Goal: Task Accomplishment & Management: Manage account settings

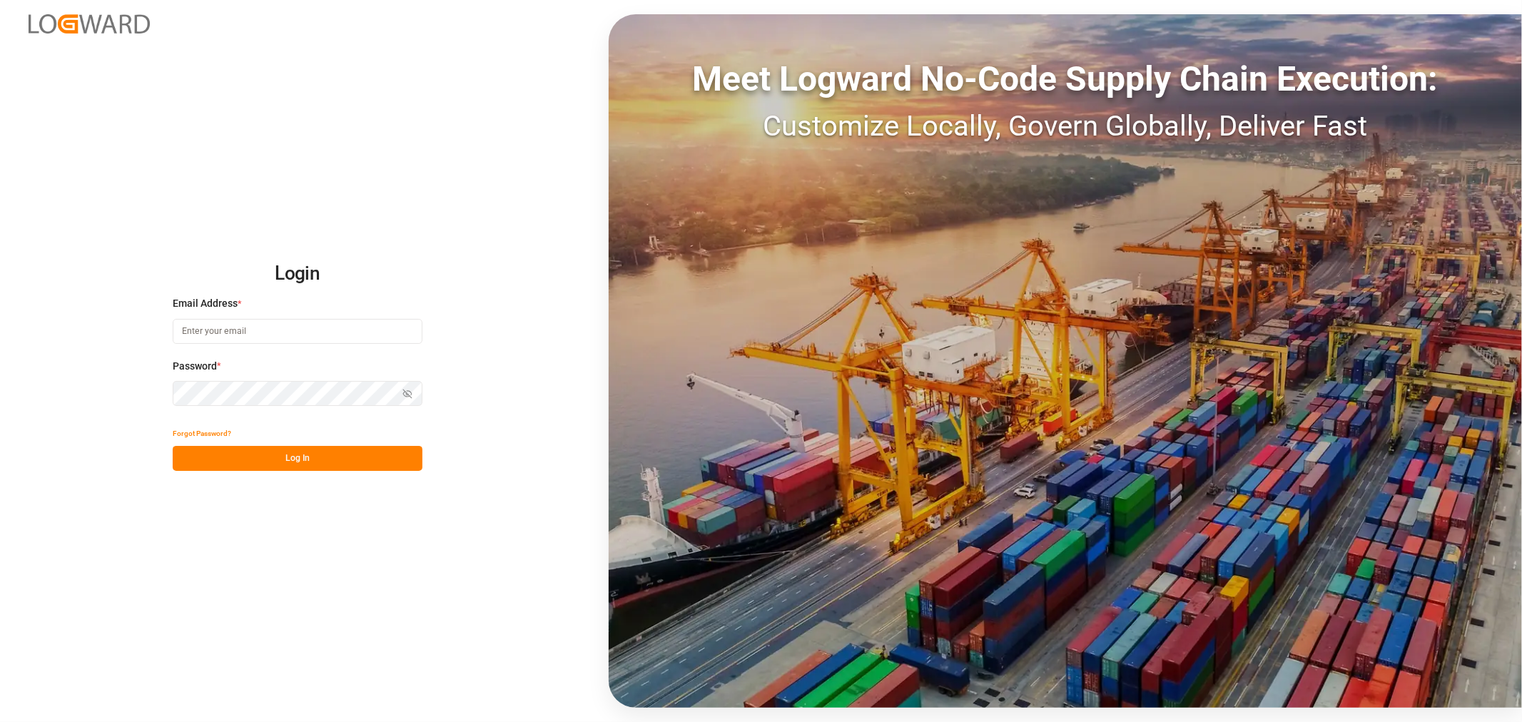
type input "[EMAIL_ADDRESS][DOMAIN_NAME]"
click at [303, 457] on button "Log In" at bounding box center [298, 458] width 250 height 25
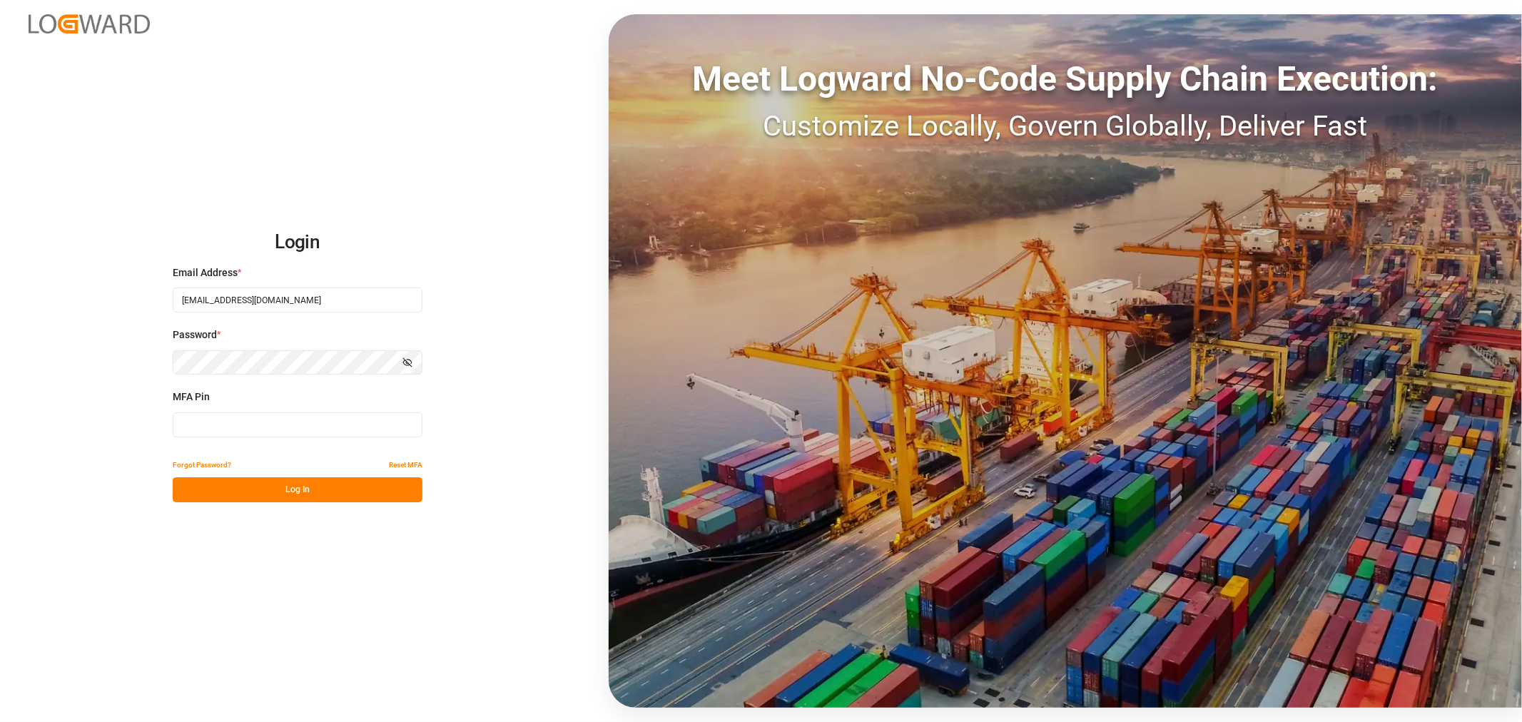
drag, startPoint x: 191, startPoint y: 429, endPoint x: 205, endPoint y: 432, distance: 14.6
click at [191, 430] on input at bounding box center [298, 425] width 250 height 25
type input "491206"
click at [311, 497] on button "Log In" at bounding box center [298, 489] width 250 height 25
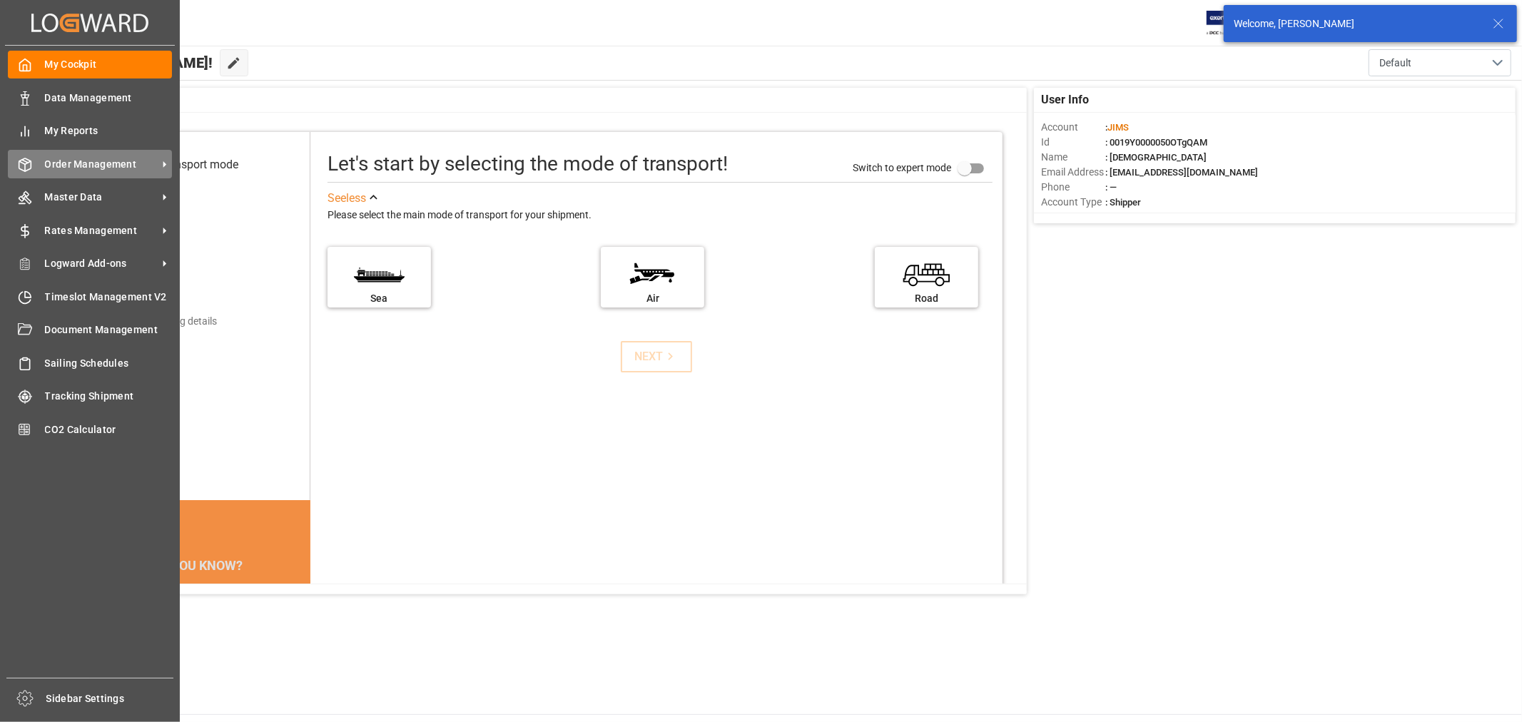
click at [70, 161] on span "Order Management" at bounding box center [101, 164] width 113 height 15
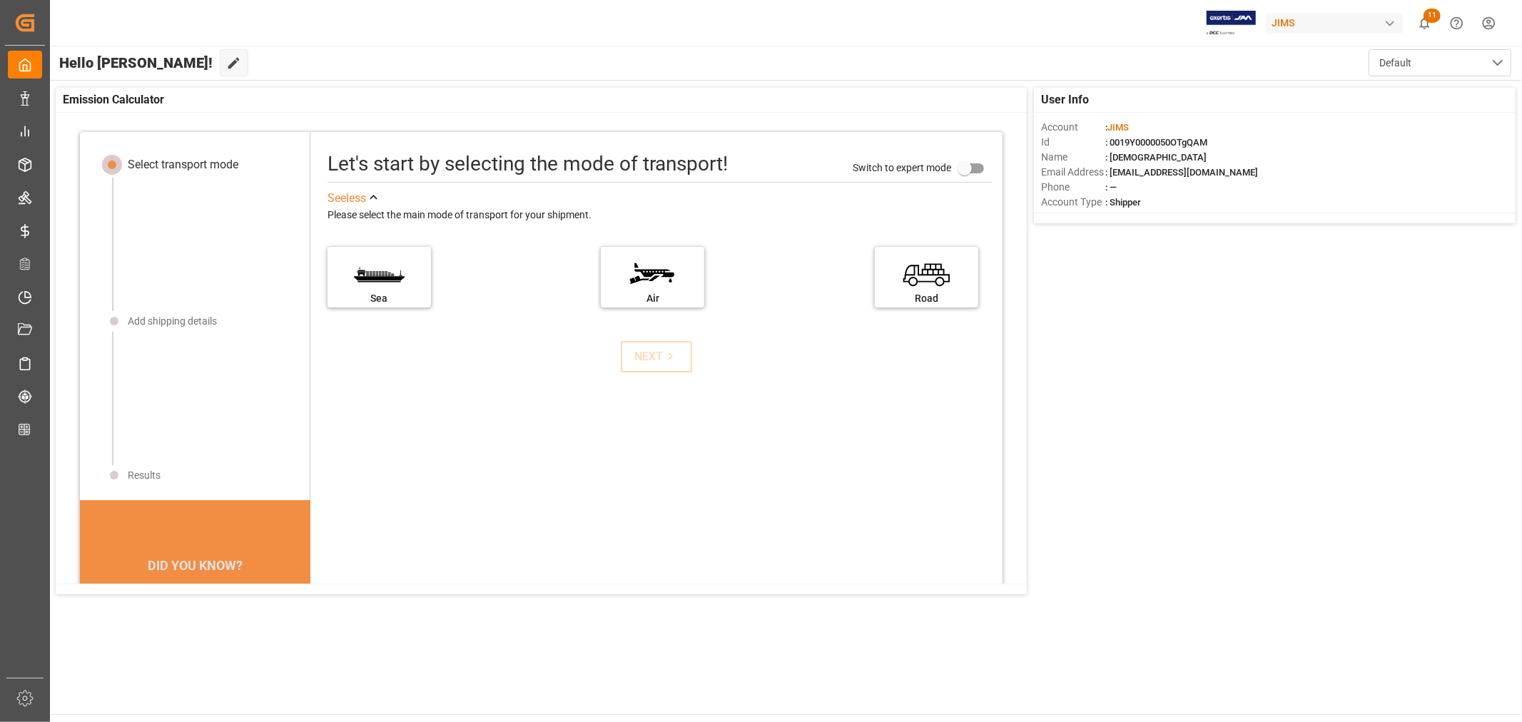
click at [1487, 21] on html "Created by potrace 1.15, written by [PERSON_NAME] [DATE]-[DATE] Created by potr…" at bounding box center [761, 361] width 1522 height 722
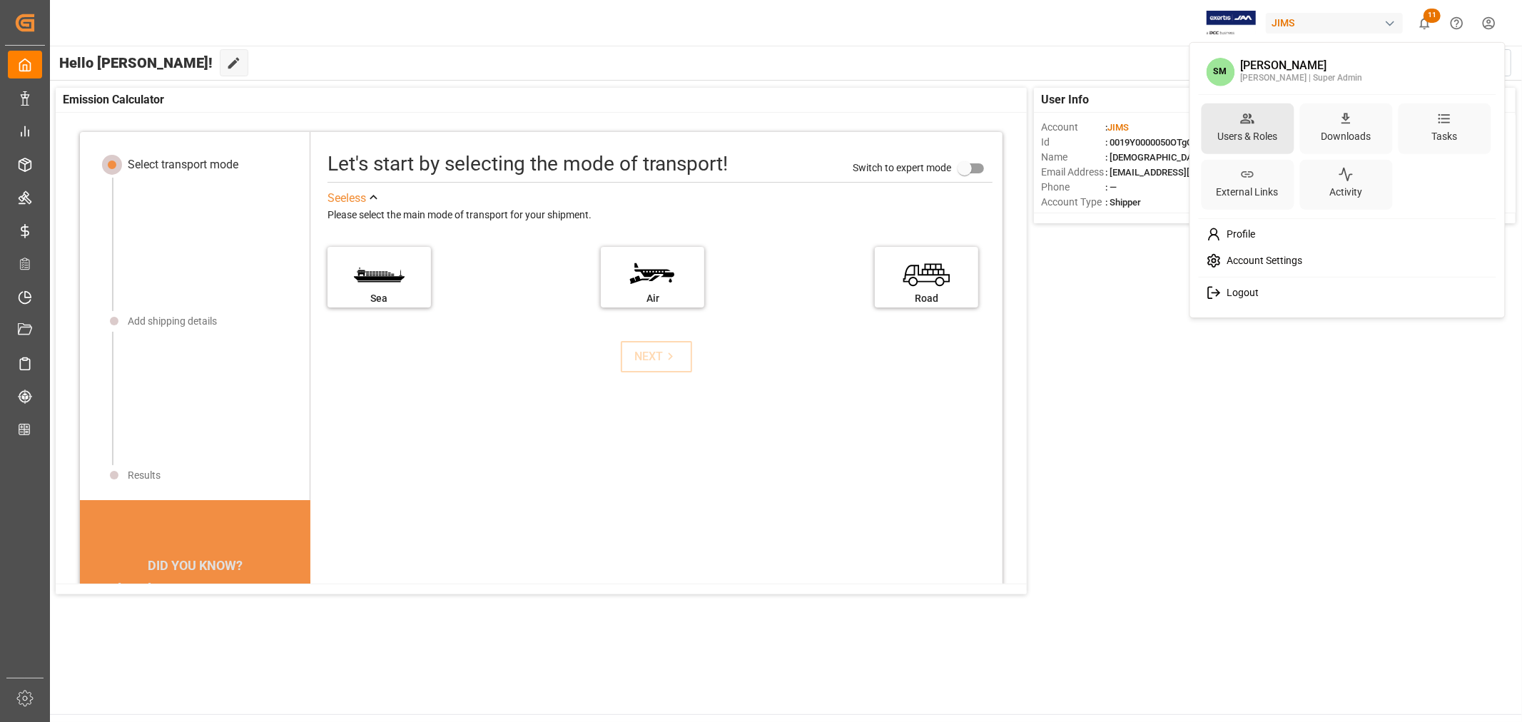
click at [1243, 136] on div "Users & Roles" at bounding box center [1248, 136] width 66 height 21
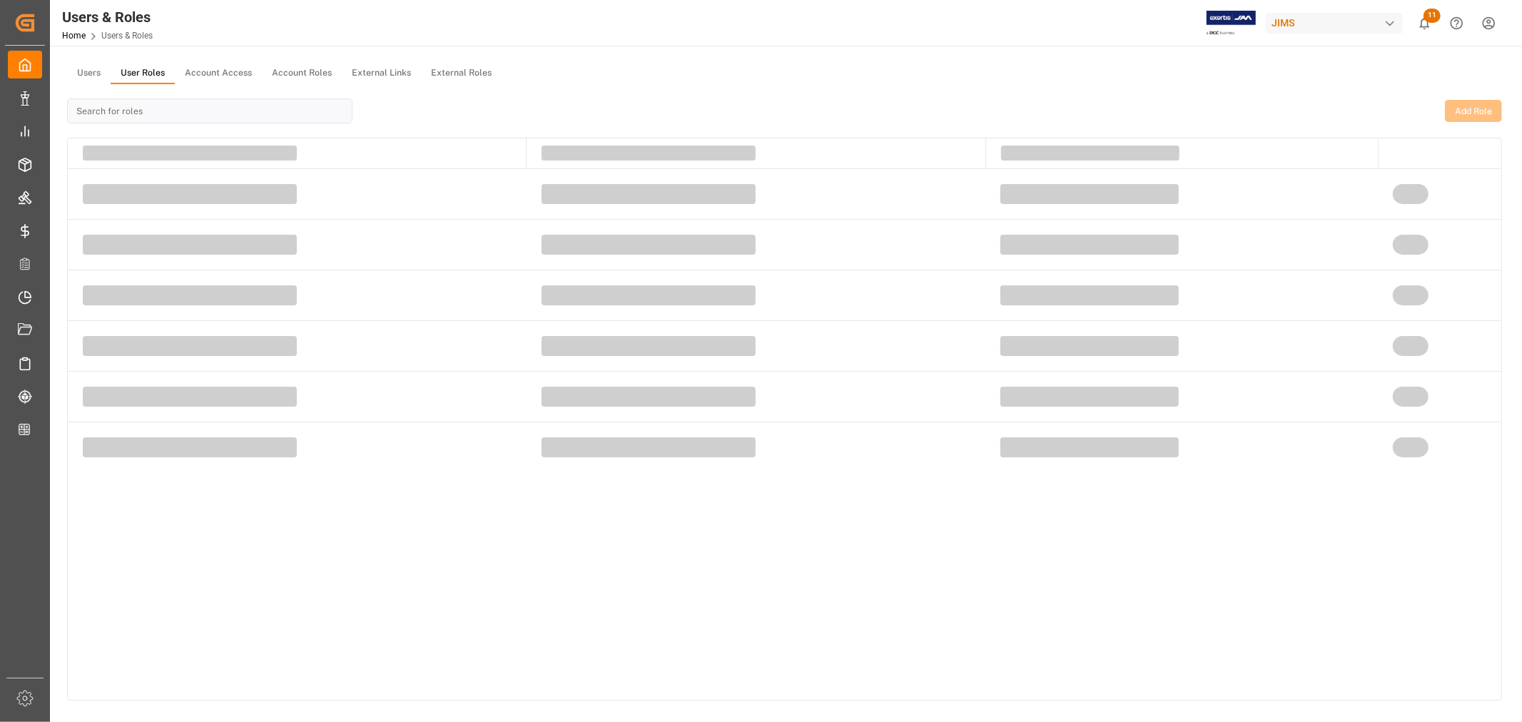
click at [131, 74] on button "User Roles" at bounding box center [143, 73] width 64 height 21
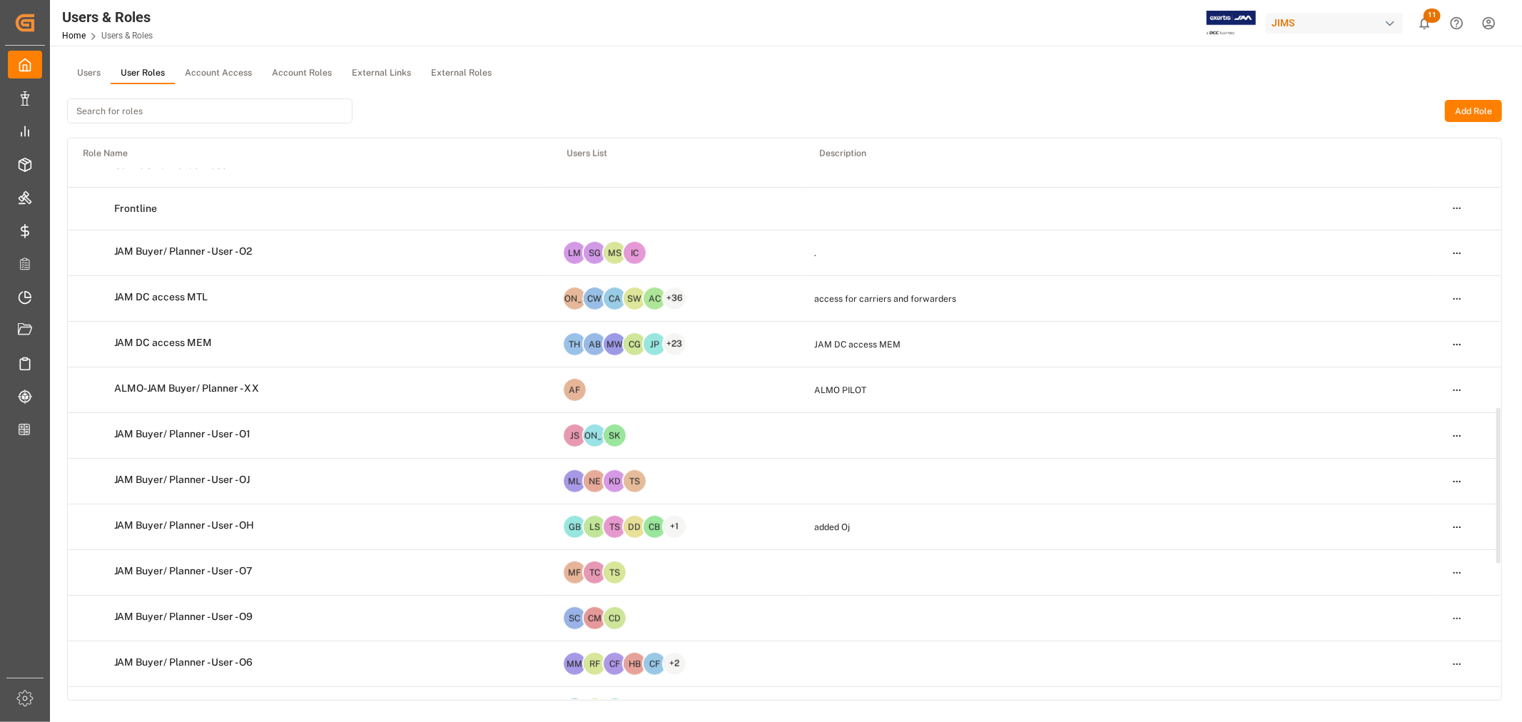
scroll to position [1031, 0]
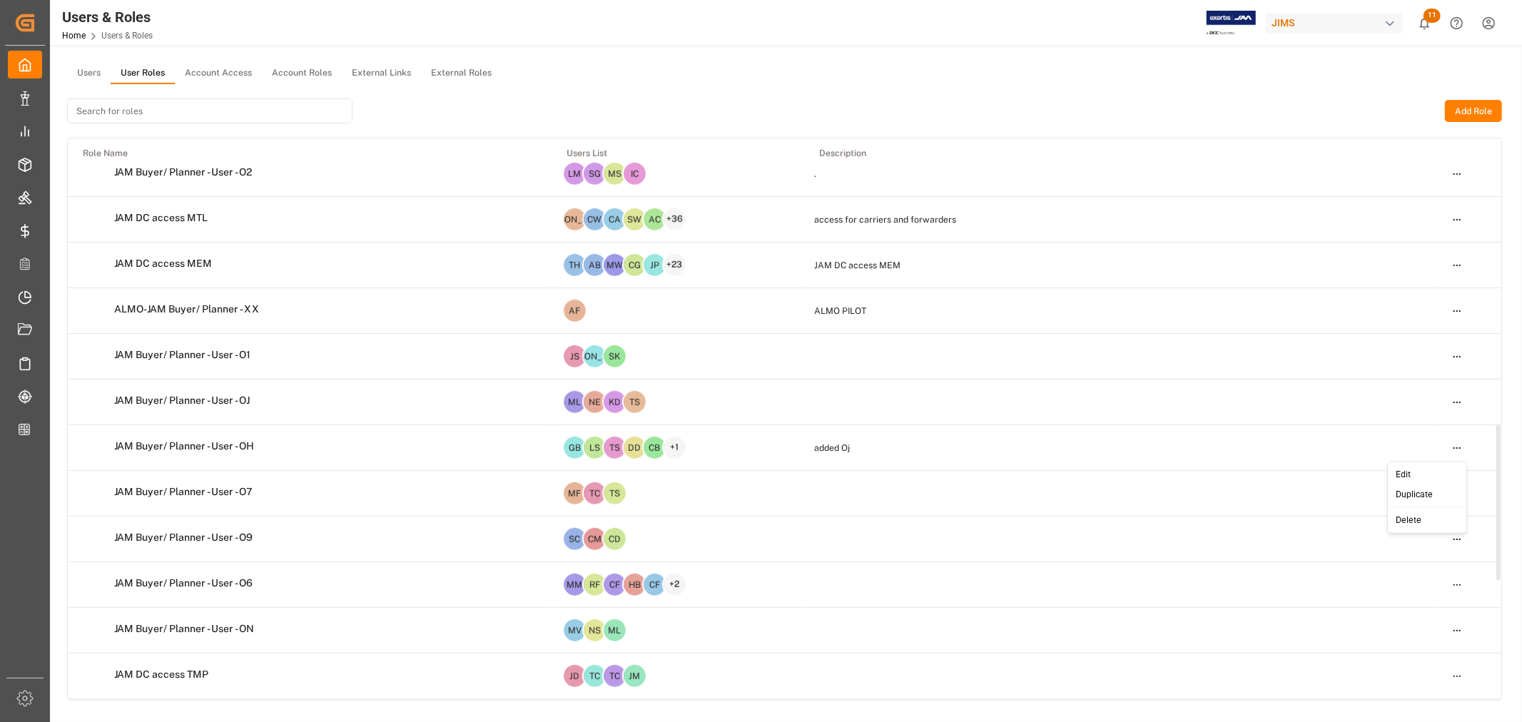
click at [1455, 448] on html "Created by potrace 1.15, written by [PERSON_NAME] [DATE]-[DATE] Created by potr…" at bounding box center [761, 361] width 1522 height 722
click at [1407, 473] on div "Edit" at bounding box center [1428, 475] width 74 height 20
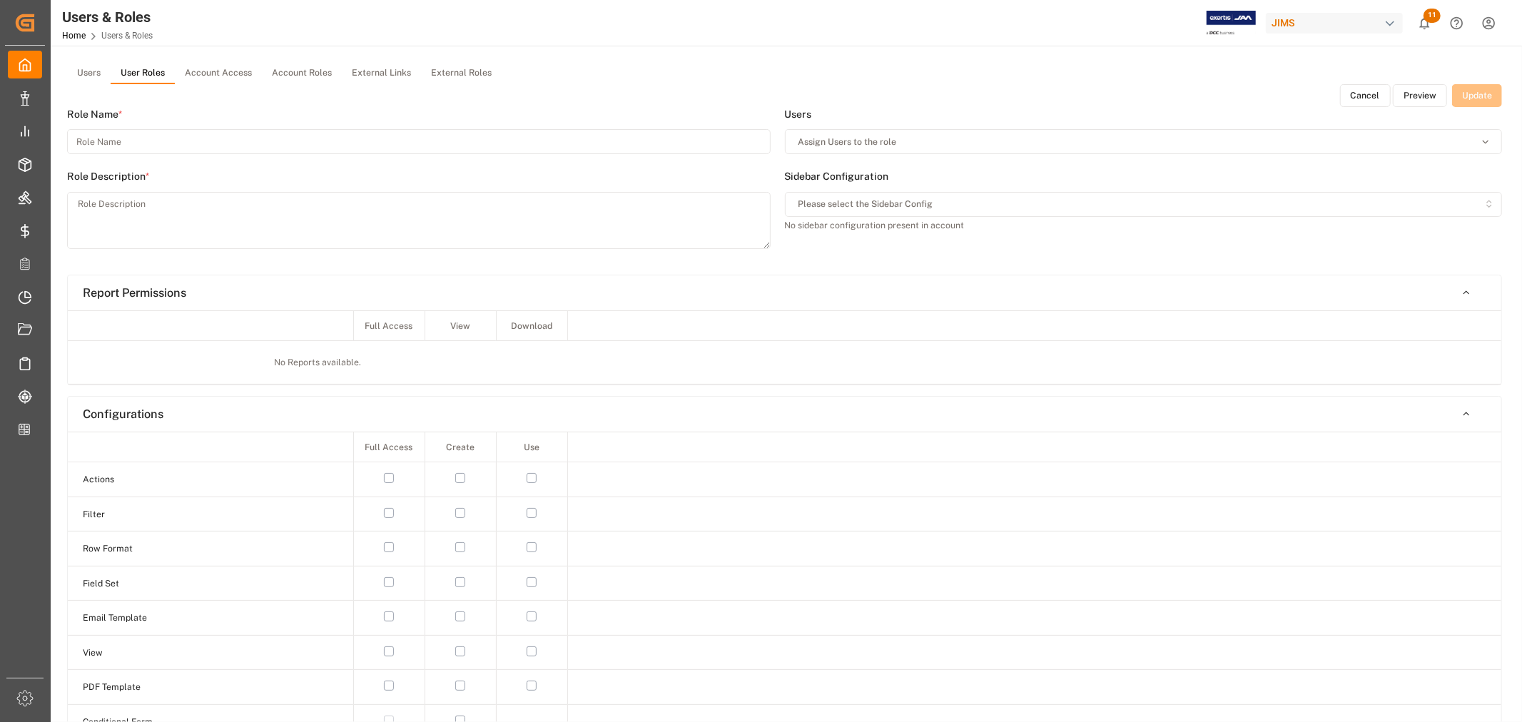
type input "JAM Buyer/ Planner - User - OH"
type textarea "added Oj"
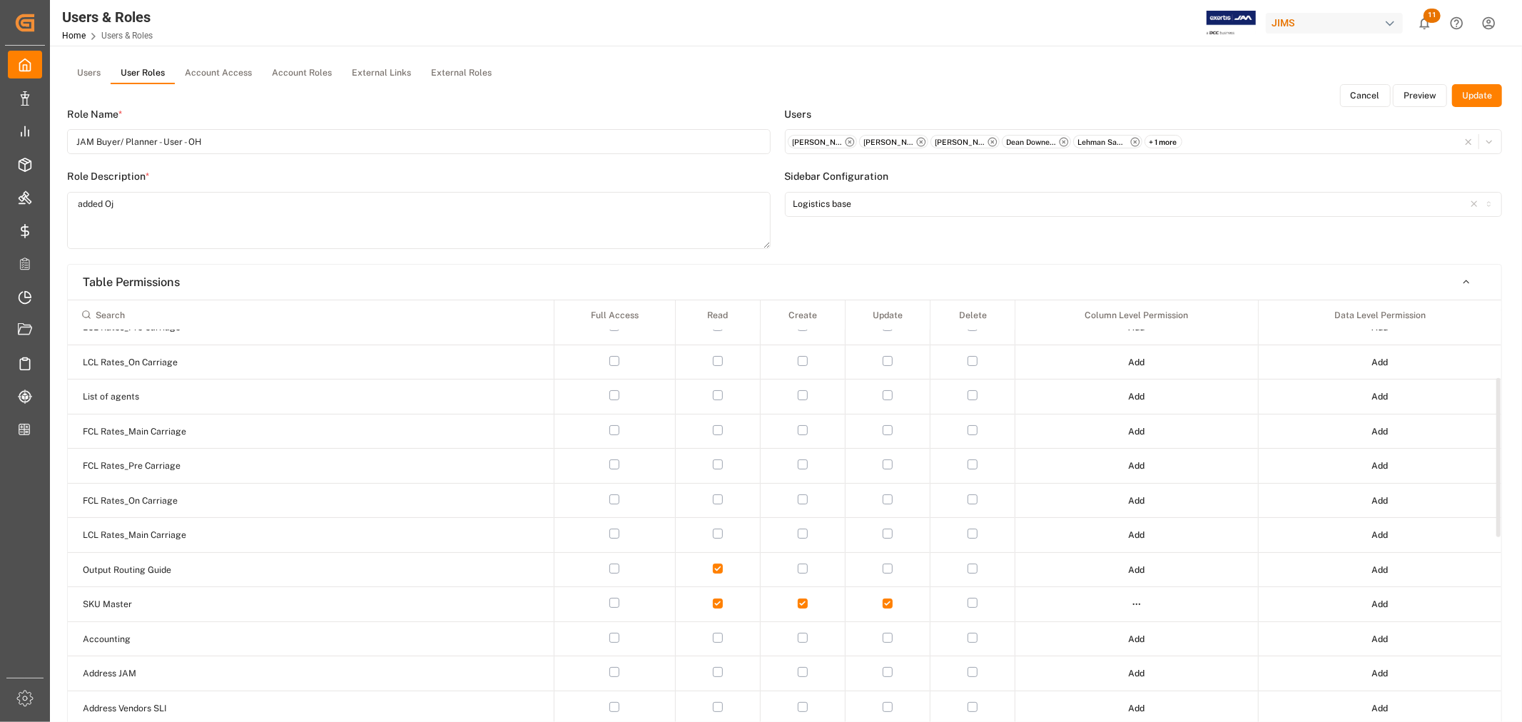
scroll to position [238, 0]
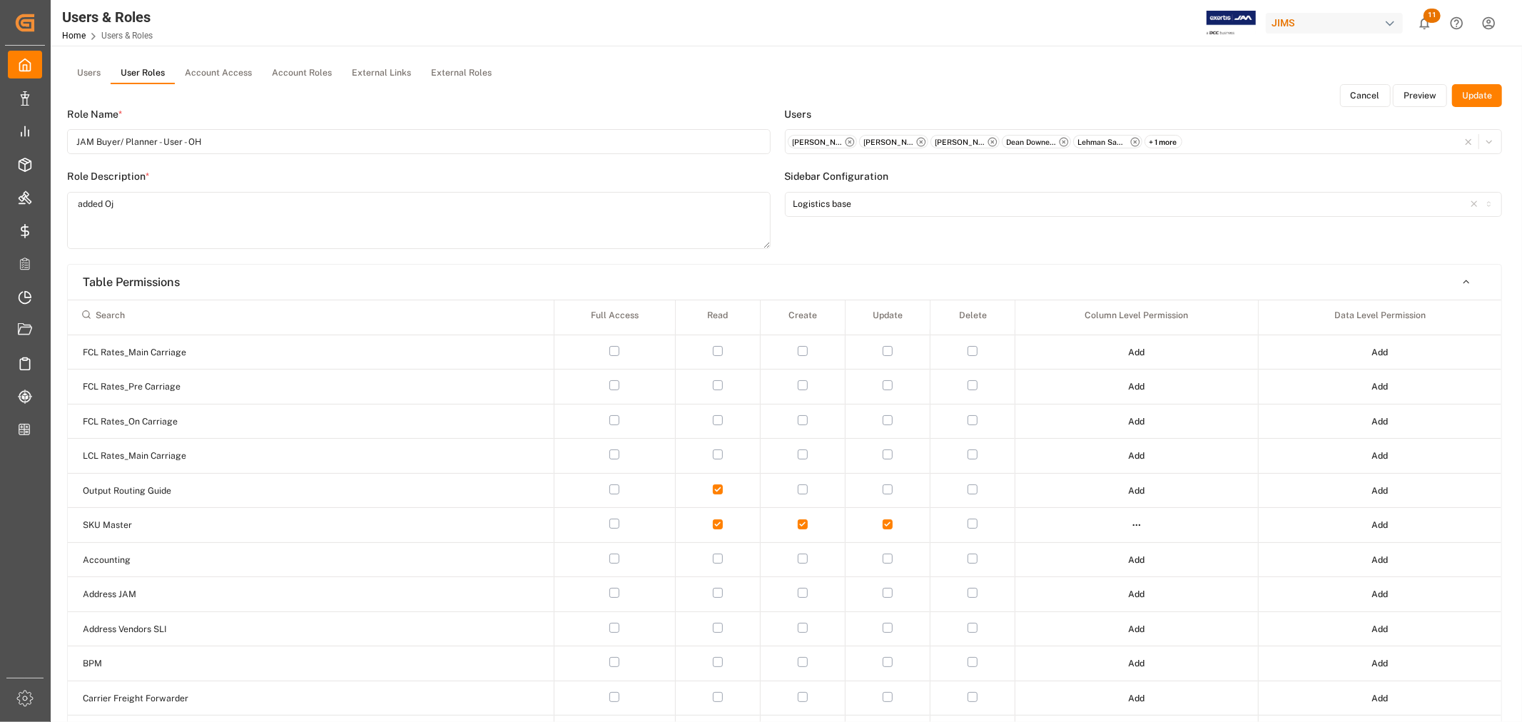
click at [1429, 96] on button "Preview" at bounding box center [1420, 95] width 54 height 23
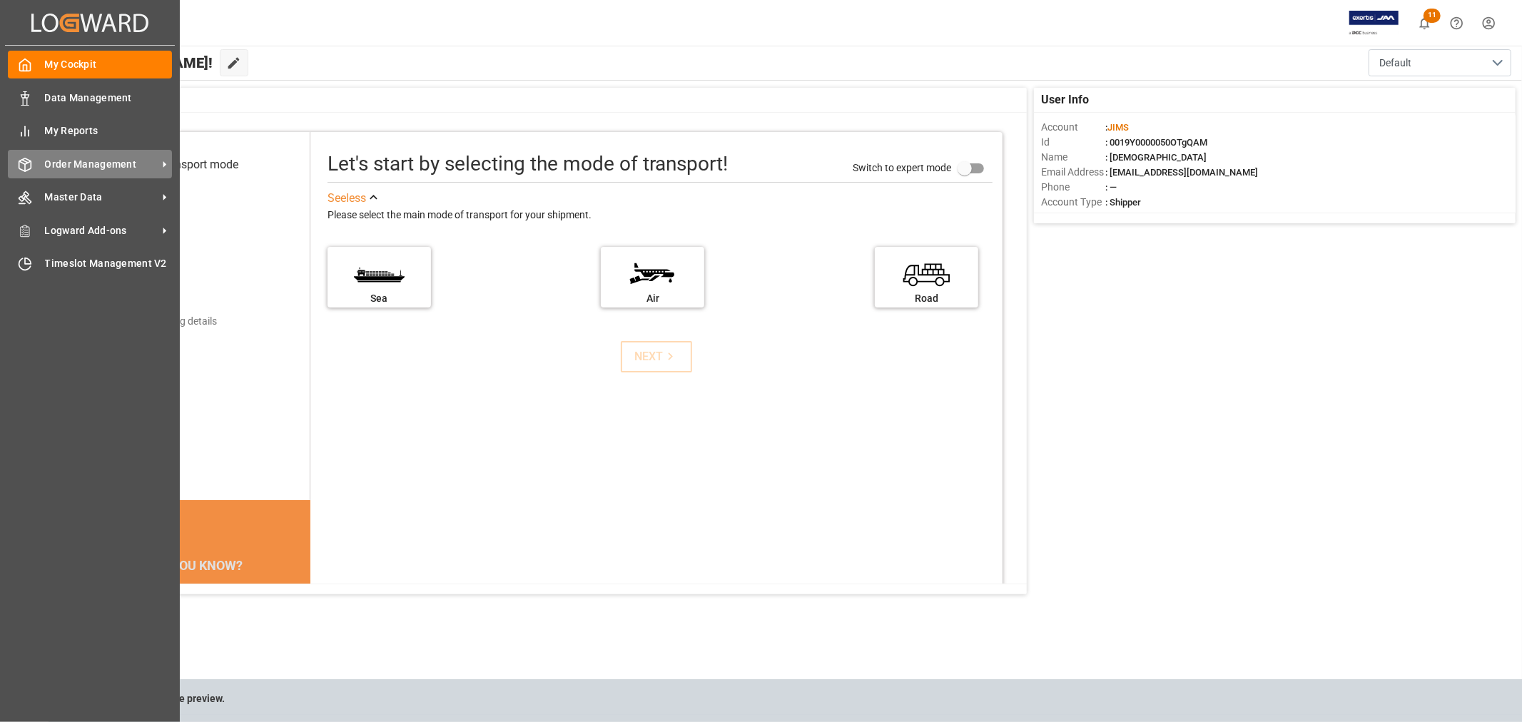
click at [100, 159] on span "Order Management" at bounding box center [101, 164] width 113 height 15
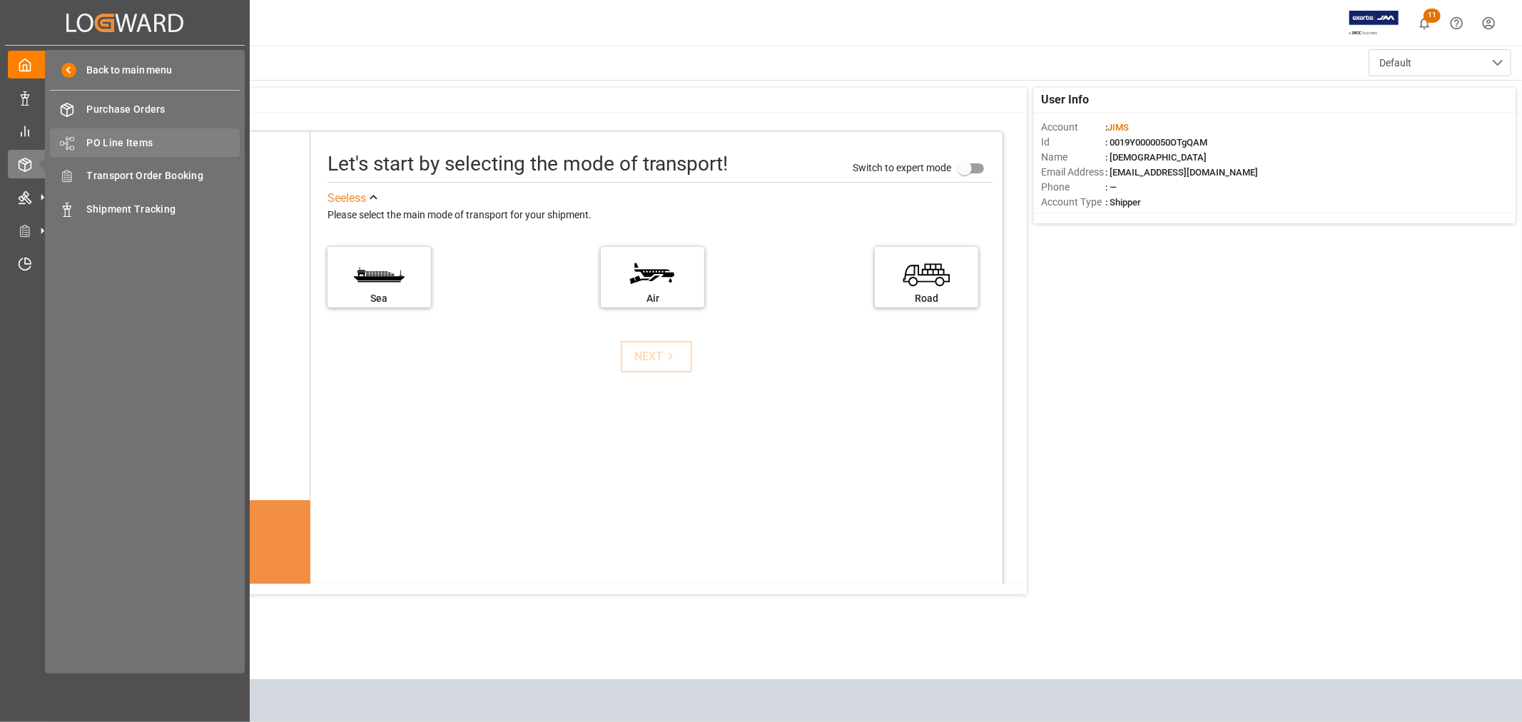
click at [132, 141] on span "PO Line Items" at bounding box center [163, 143] width 153 height 15
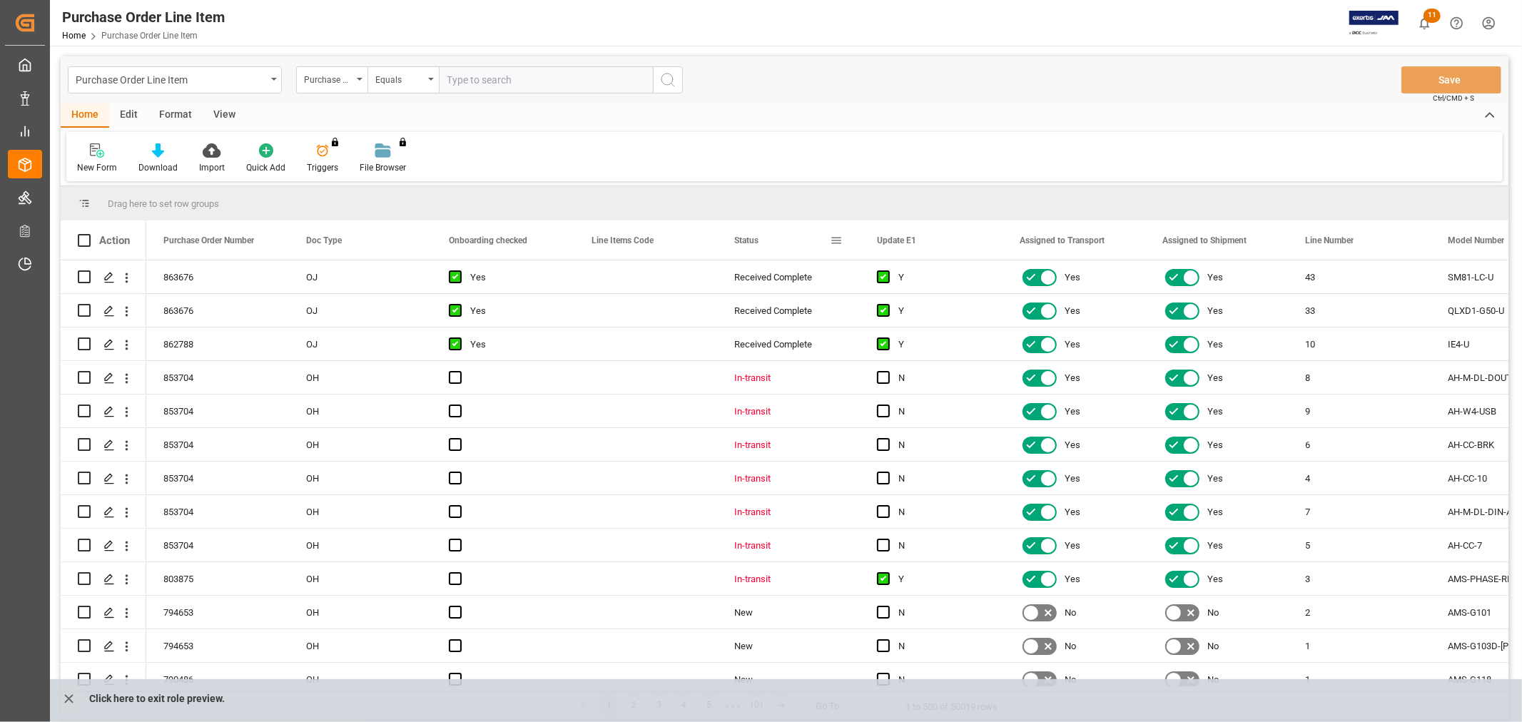
click at [835, 238] on span at bounding box center [836, 240] width 13 height 13
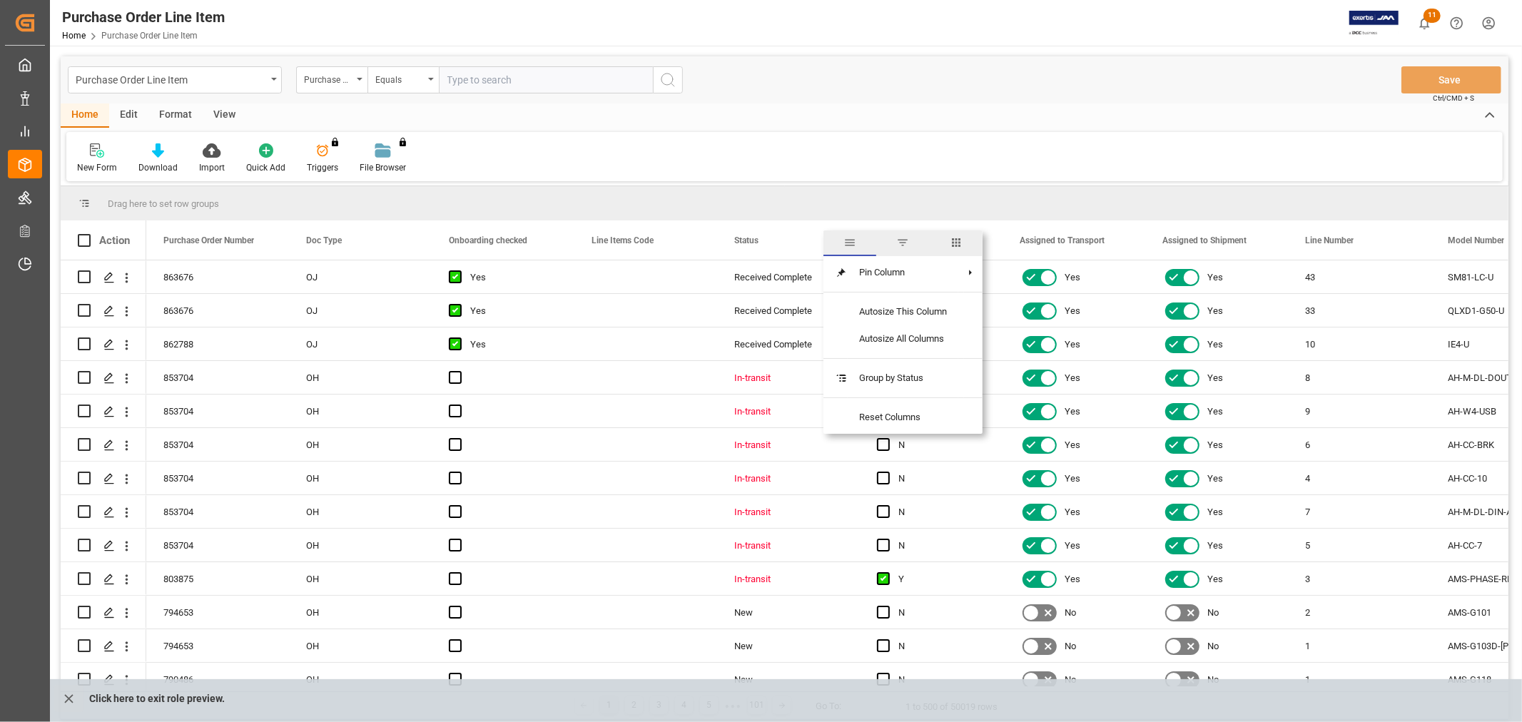
click at [960, 241] on span "columns" at bounding box center [956, 242] width 13 height 13
click at [832, 278] on input "Toggle Select All Columns" at bounding box center [838, 278] width 13 height 13
checkbox input "false"
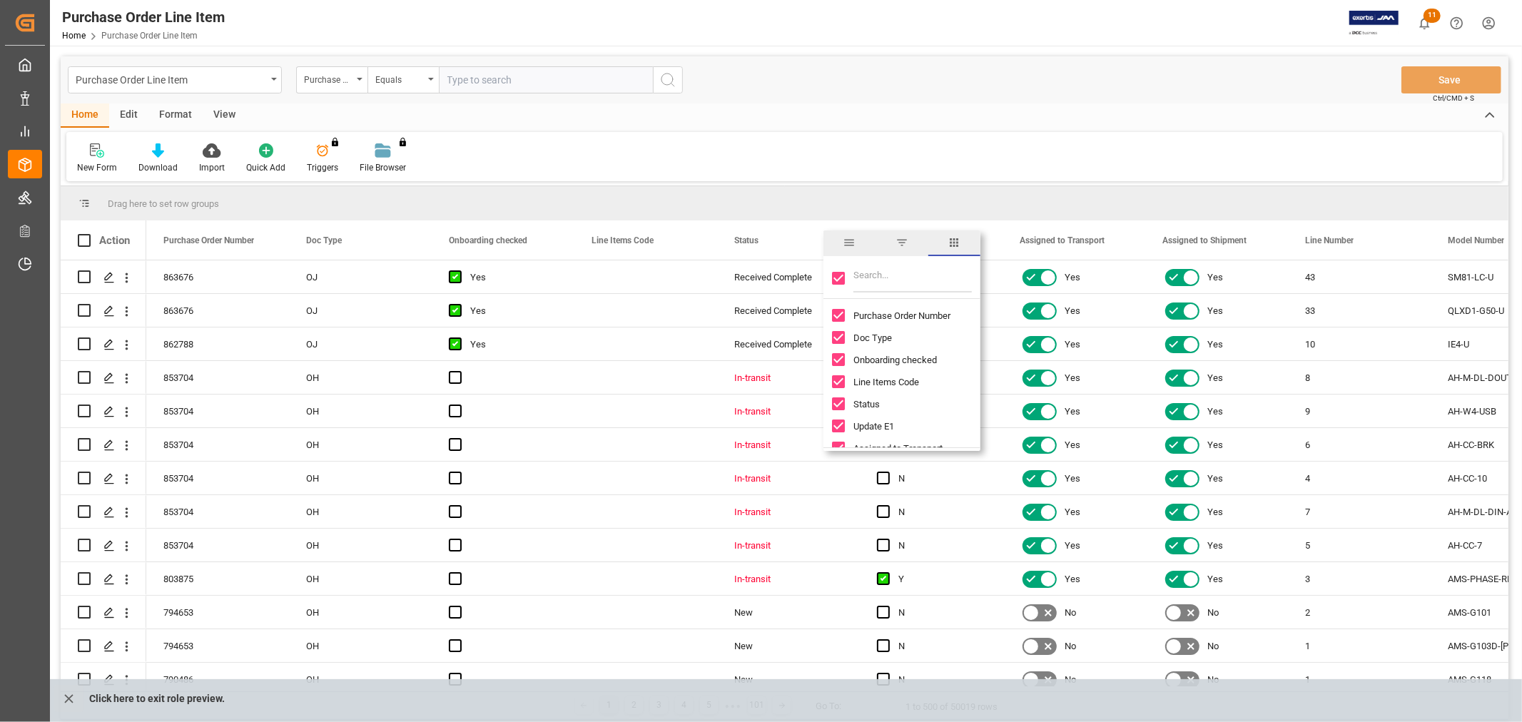
checkbox input "false"
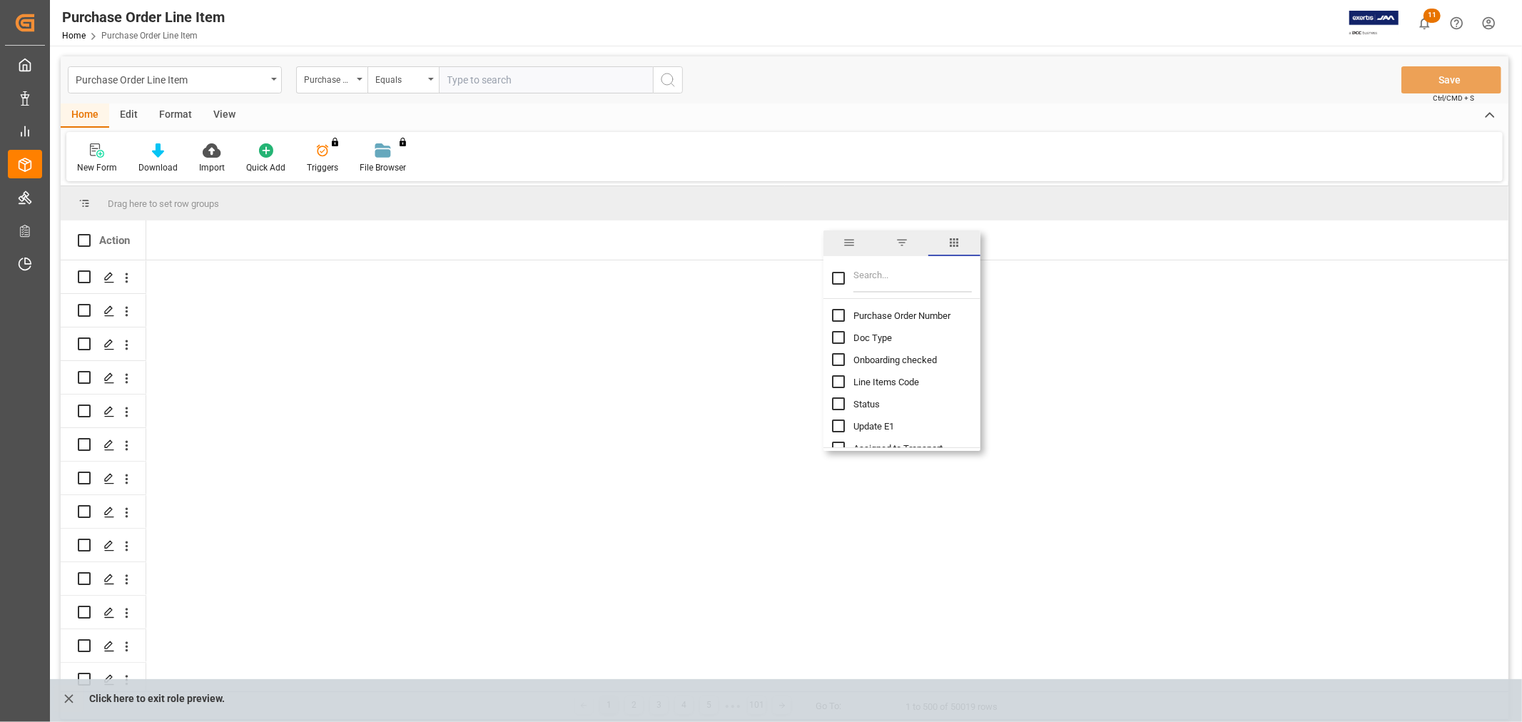
click at [839, 278] on input "Toggle Select All Columns" at bounding box center [838, 278] width 13 height 13
checkbox input "true"
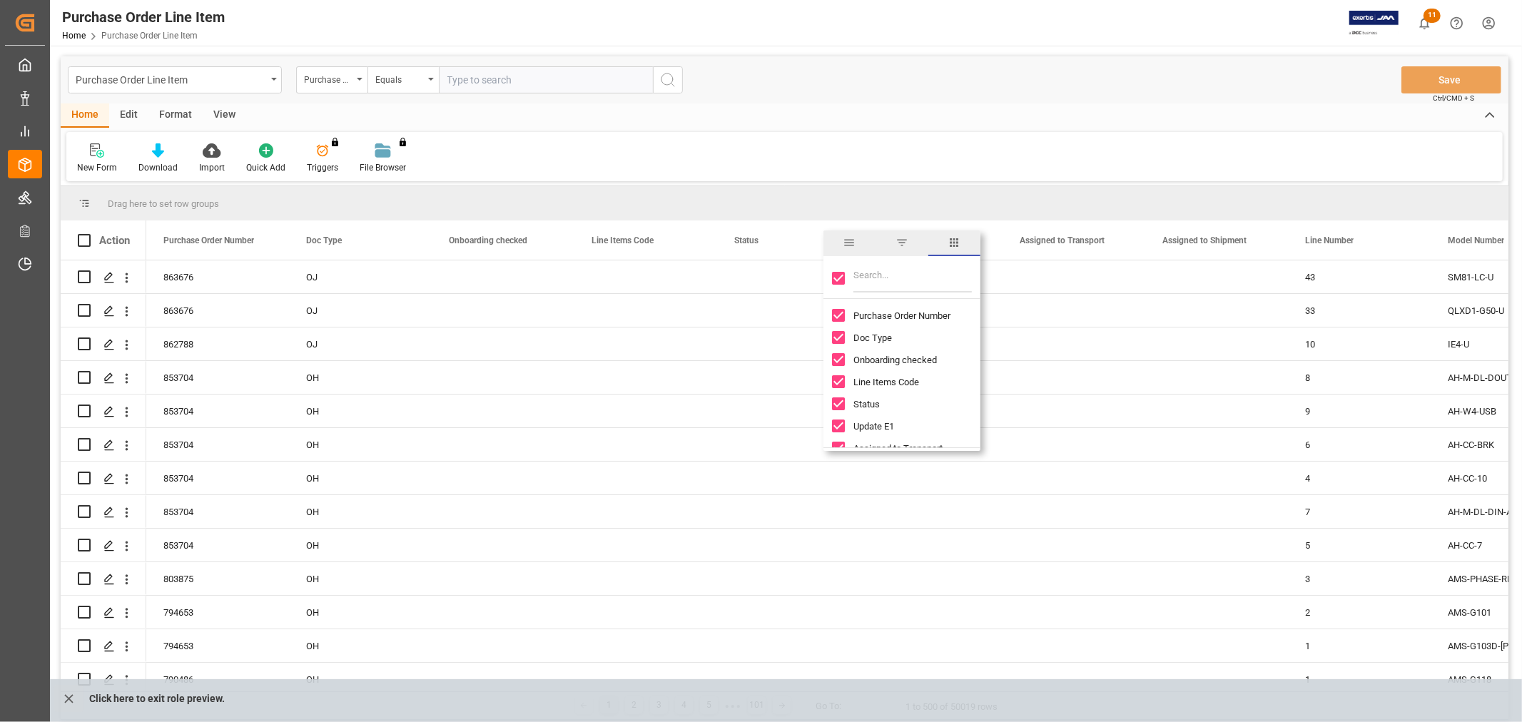
checkbox input "true"
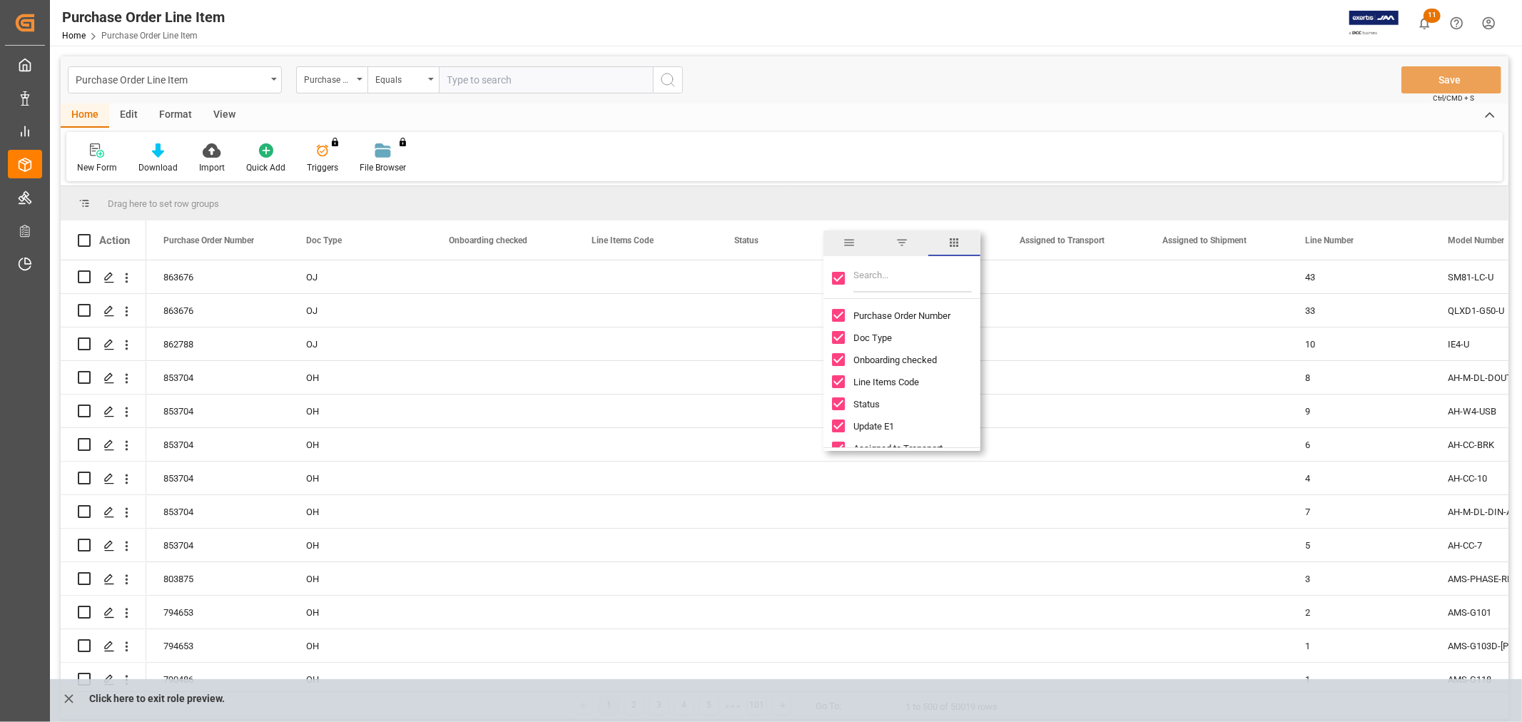
checkbox input "true"
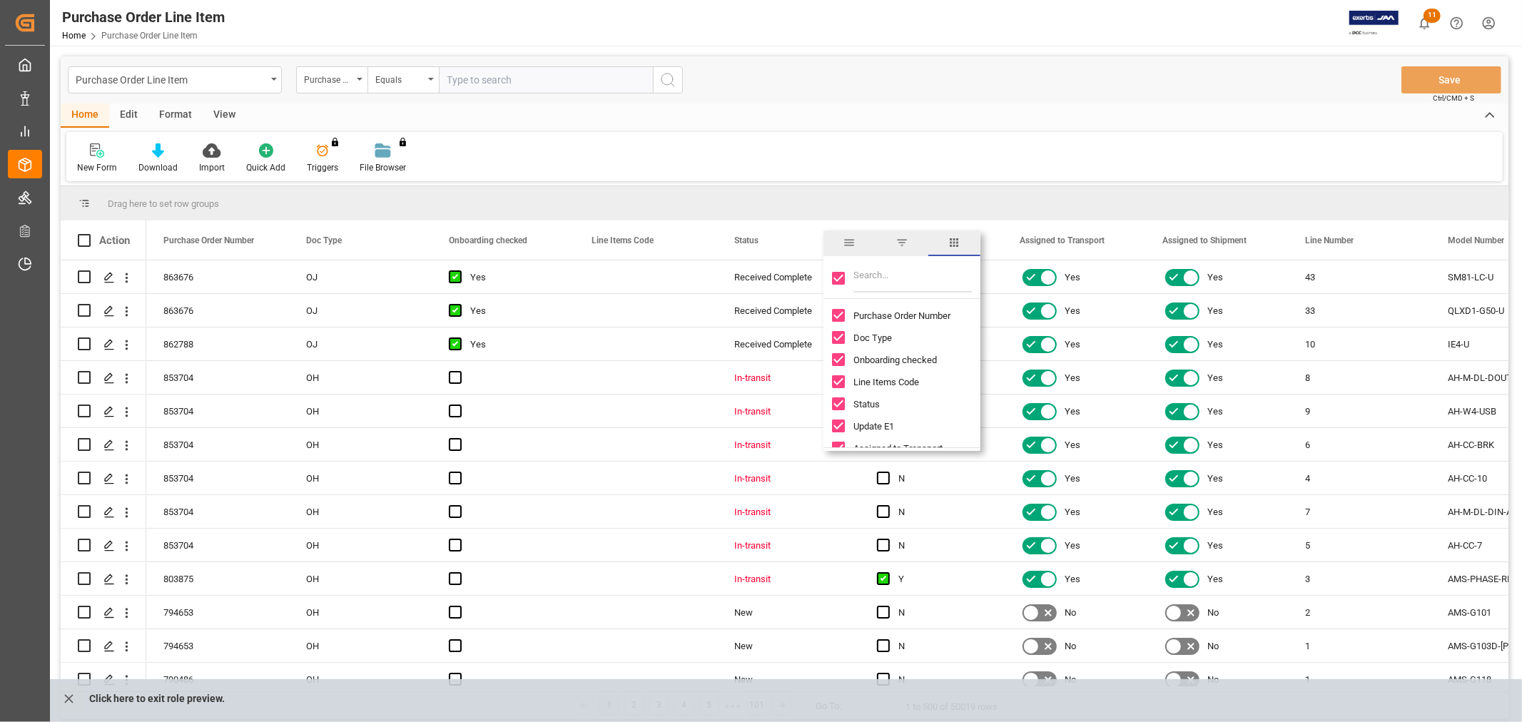
click at [839, 278] on input "Toggle Select All Columns" at bounding box center [838, 278] width 13 height 13
checkbox input "false"
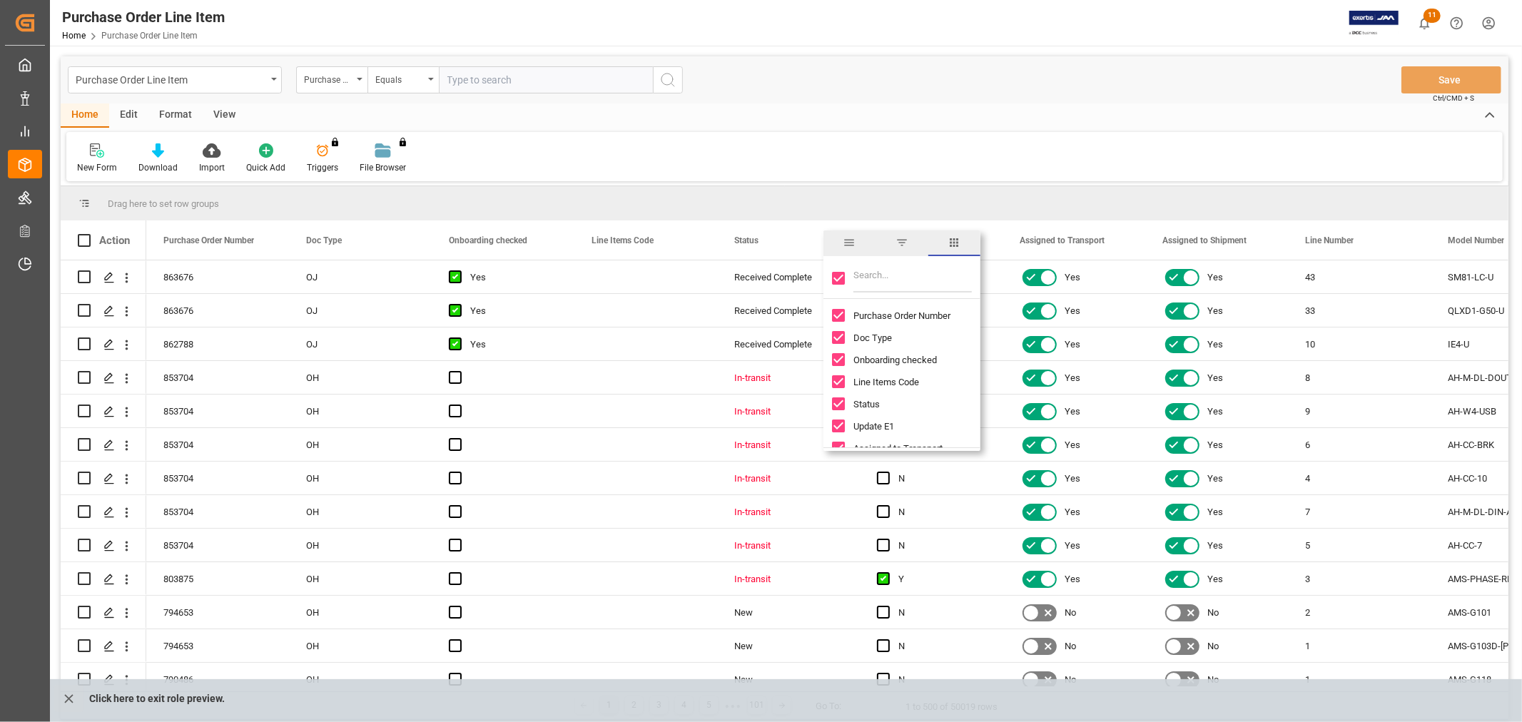
checkbox input "false"
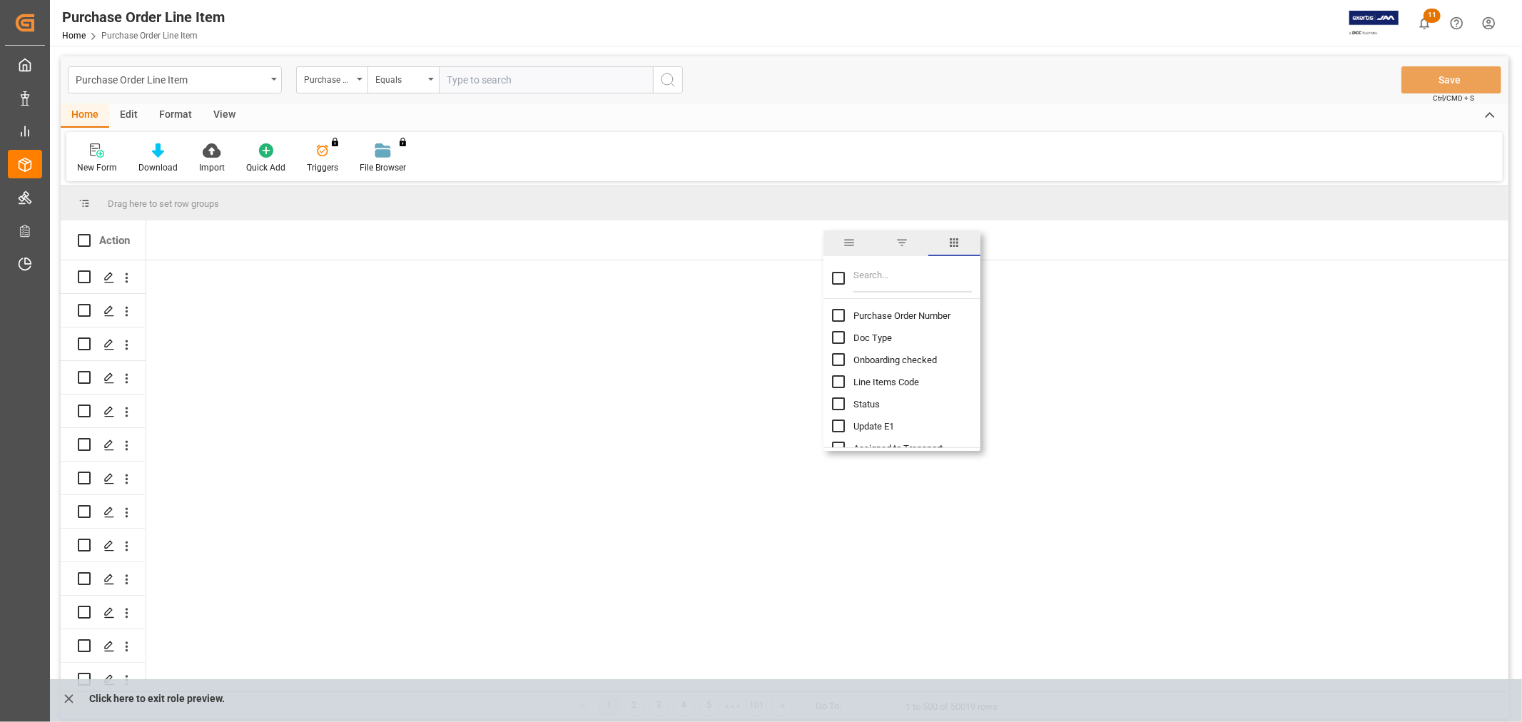
click at [904, 280] on input "Filter Columns Input" at bounding box center [913, 278] width 118 height 29
type input "shipment"
drag, startPoint x: 905, startPoint y: 278, endPoint x: 831, endPoint y: 278, distance: 73.5
click at [831, 278] on div "shipment" at bounding box center [902, 279] width 157 height 40
click at [1046, 94] on div "Purchase Order Line Item Purchase Order Number Equals Save Ctrl/CMD + S" at bounding box center [785, 79] width 1448 height 47
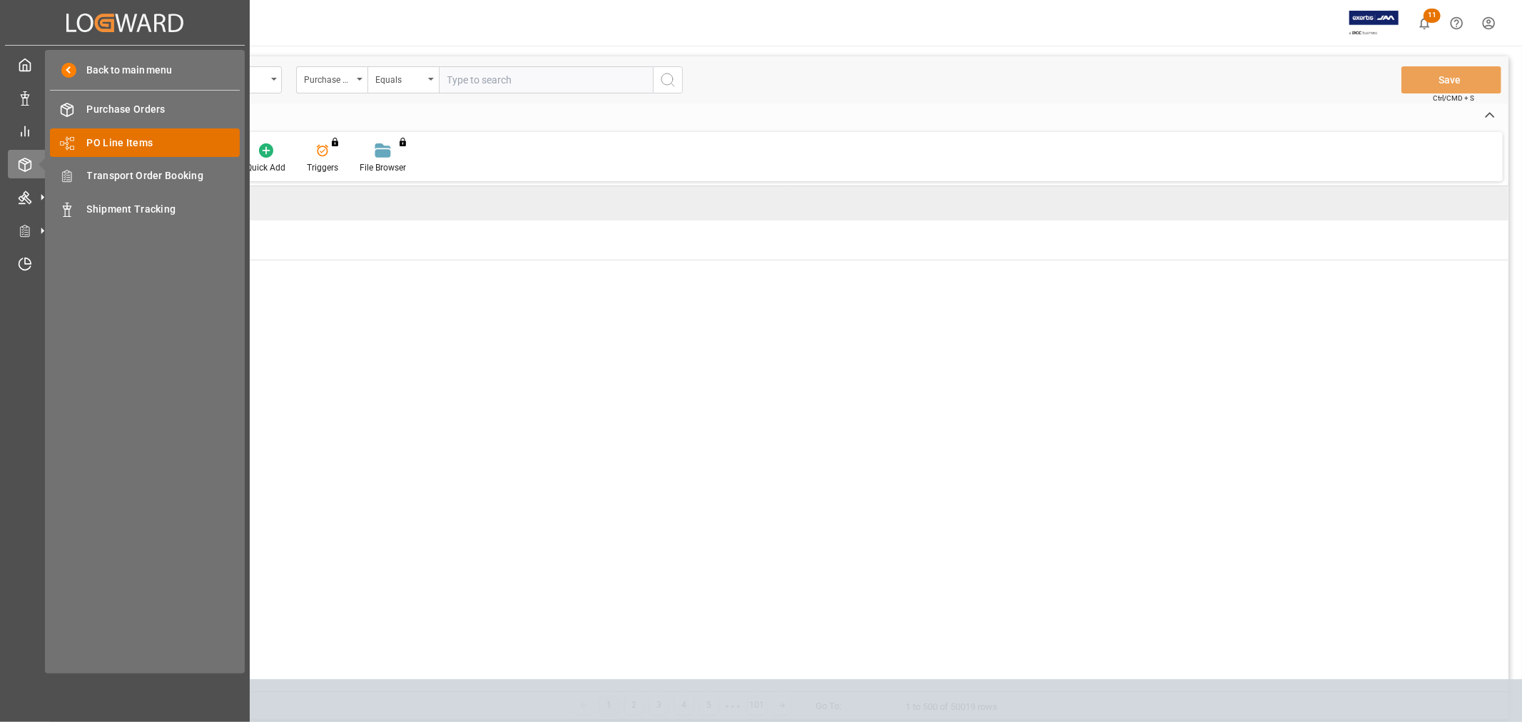
click at [126, 143] on span "PO Line Items" at bounding box center [163, 143] width 153 height 15
click at [102, 146] on span "PO Line Items" at bounding box center [163, 143] width 153 height 15
click at [113, 115] on span "Purchase Orders" at bounding box center [163, 109] width 153 height 15
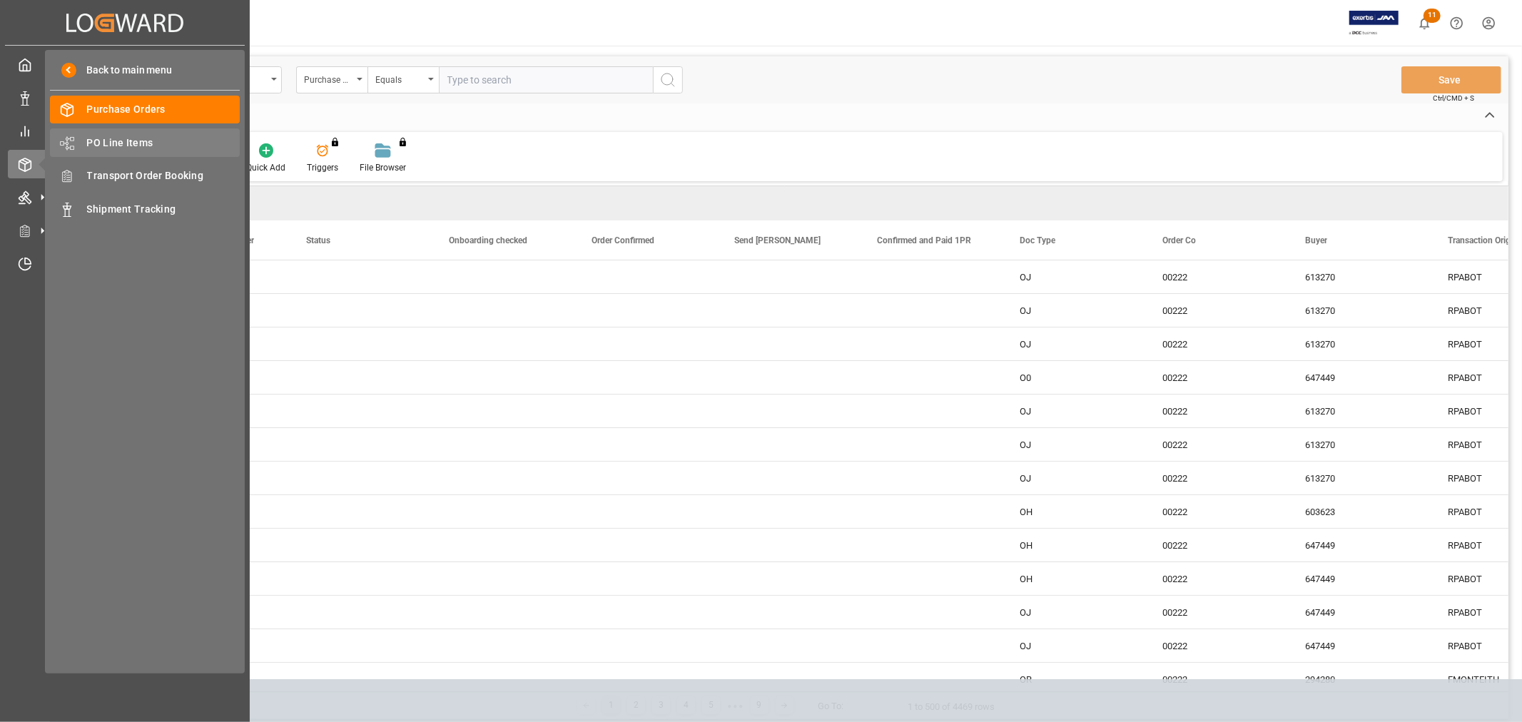
click at [107, 146] on span "PO Line Items" at bounding box center [163, 143] width 153 height 15
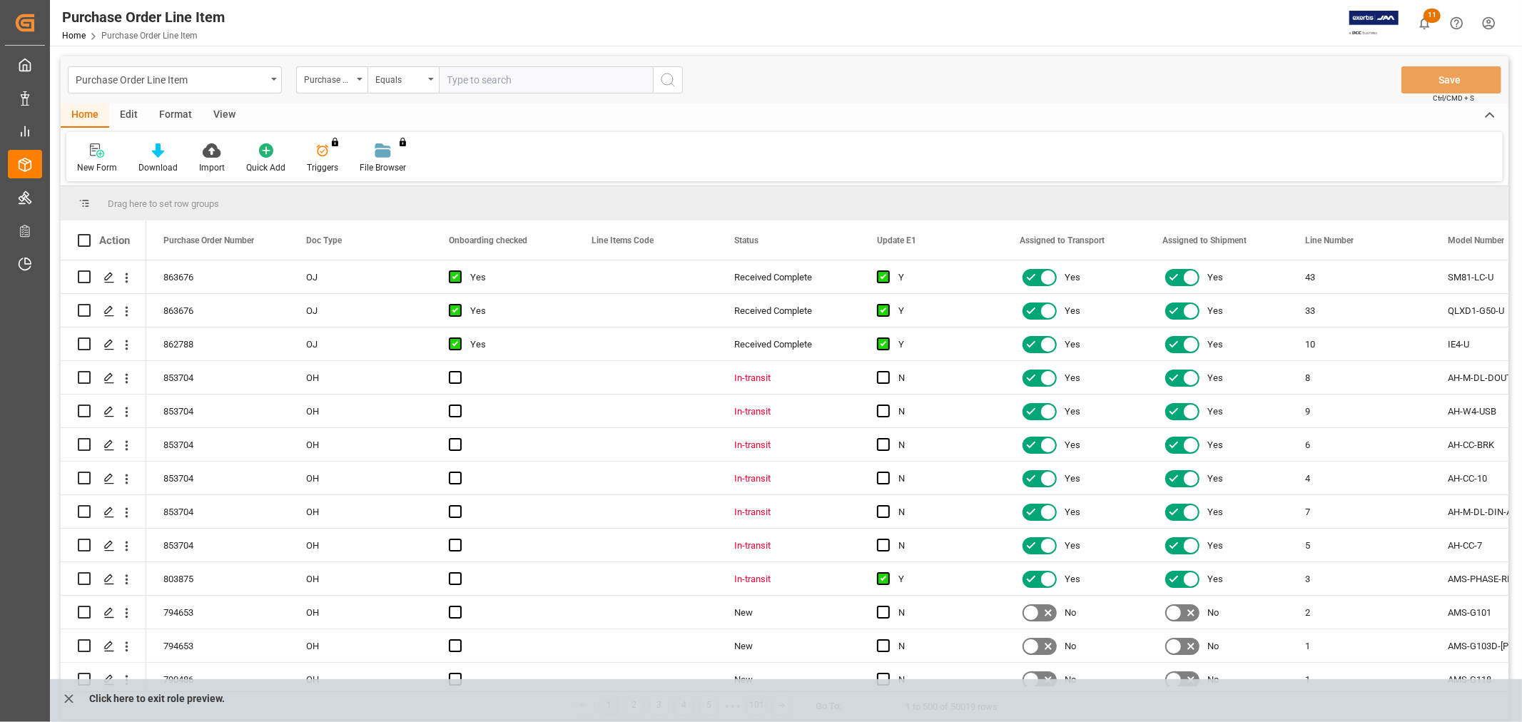
click at [131, 113] on div "Edit" at bounding box center [128, 115] width 39 height 24
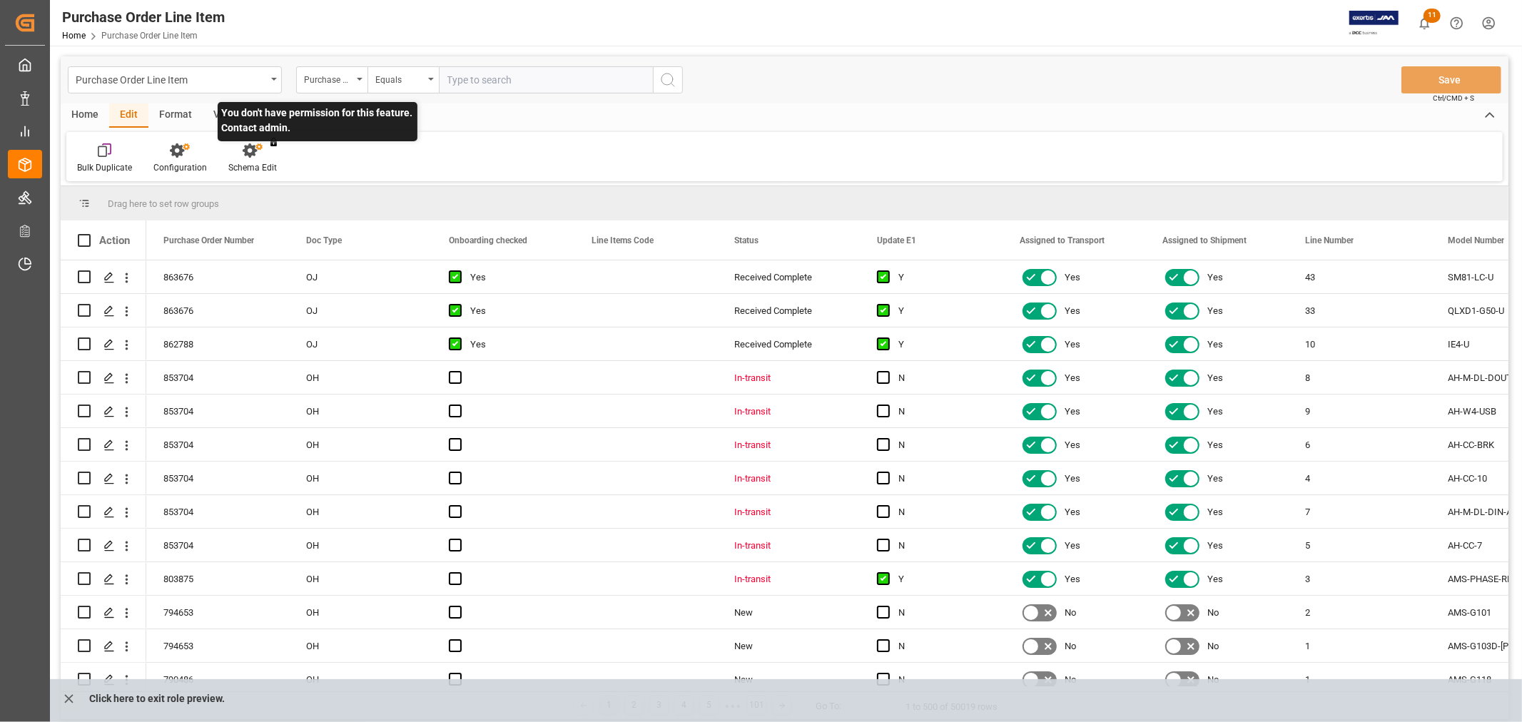
click at [243, 162] on div "You don't have permission for this feature. Contact admin." at bounding box center [253, 158] width 70 height 31
click at [248, 151] on div "You don't have permission for this feature. Contact admin." at bounding box center [253, 158] width 70 height 31
click at [167, 153] on div at bounding box center [180, 150] width 54 height 15
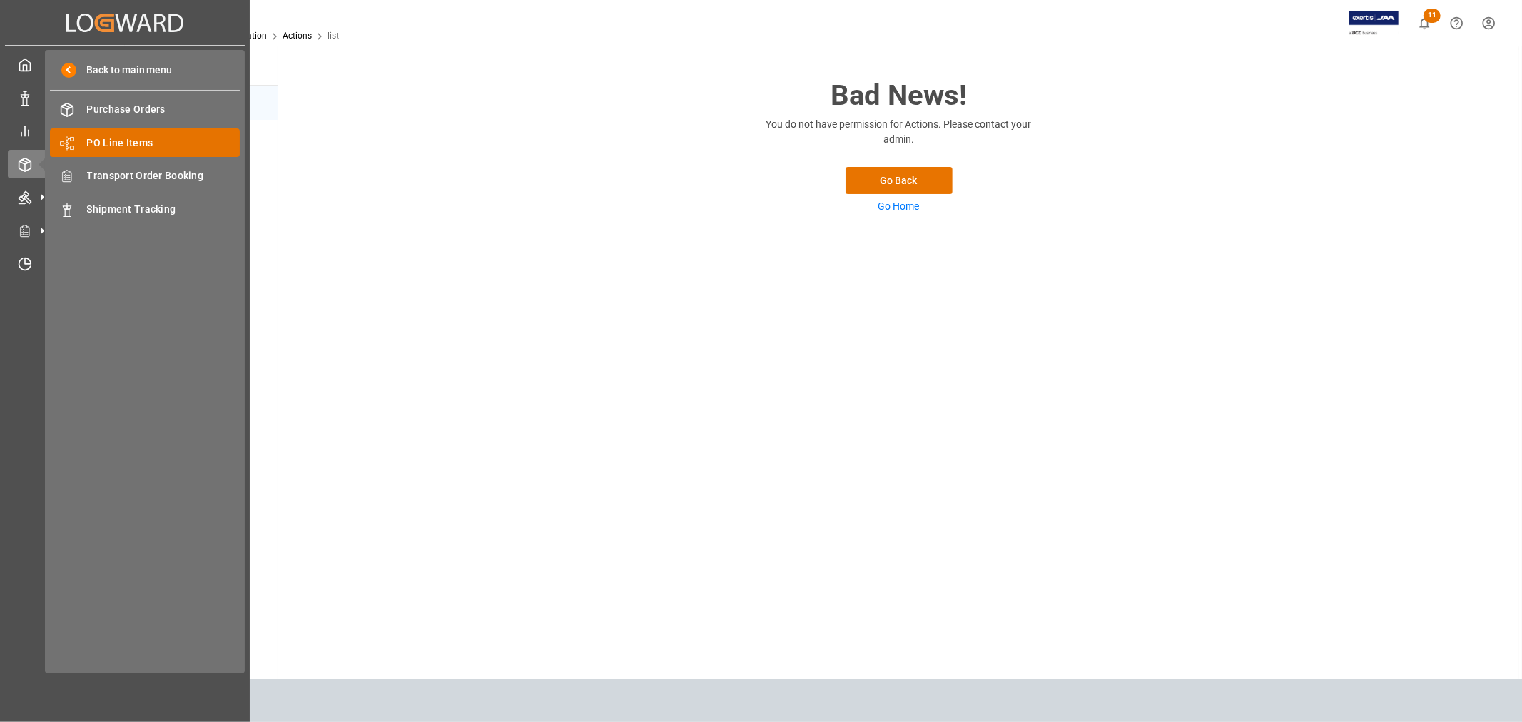
click at [108, 140] on span "PO Line Items" at bounding box center [163, 143] width 153 height 15
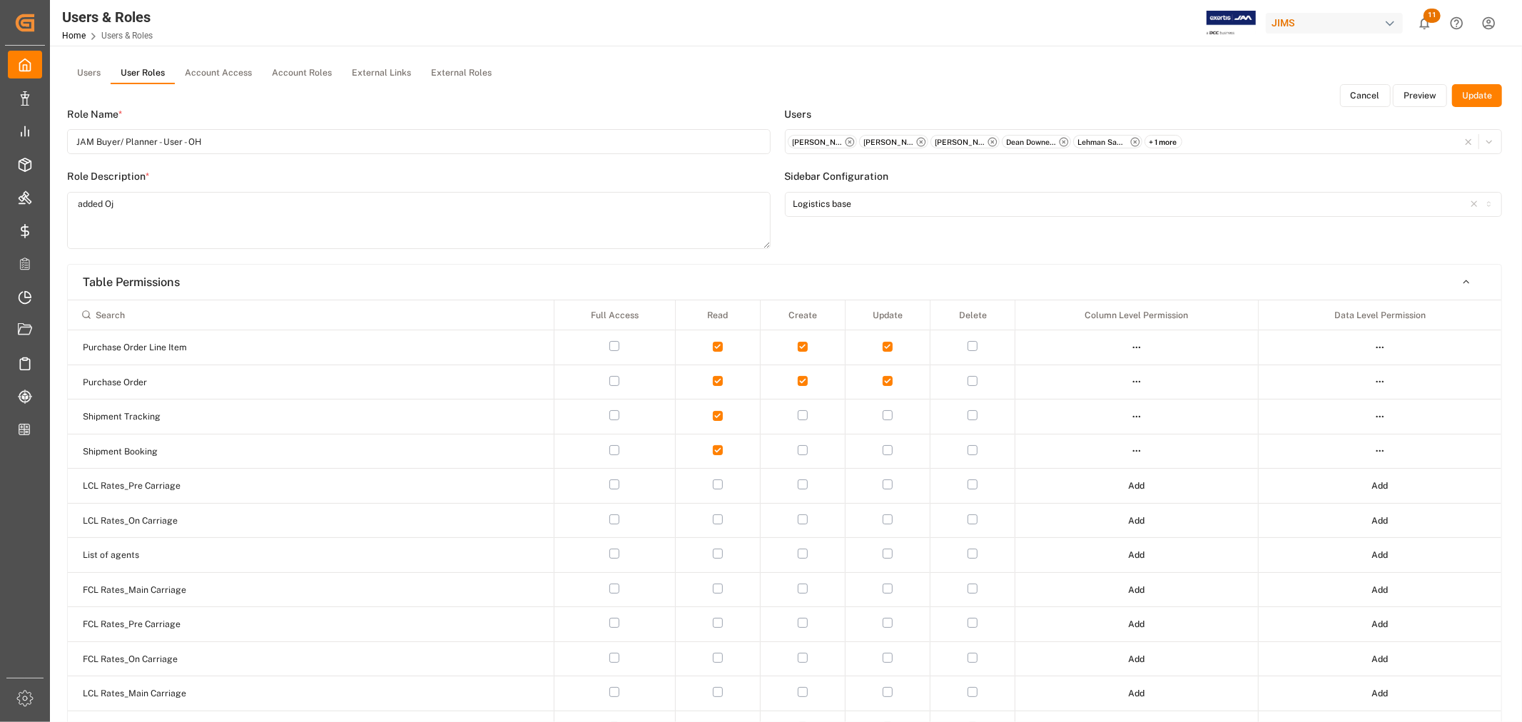
scroll to position [740, 0]
